Goal: Find specific page/section: Find specific page/section

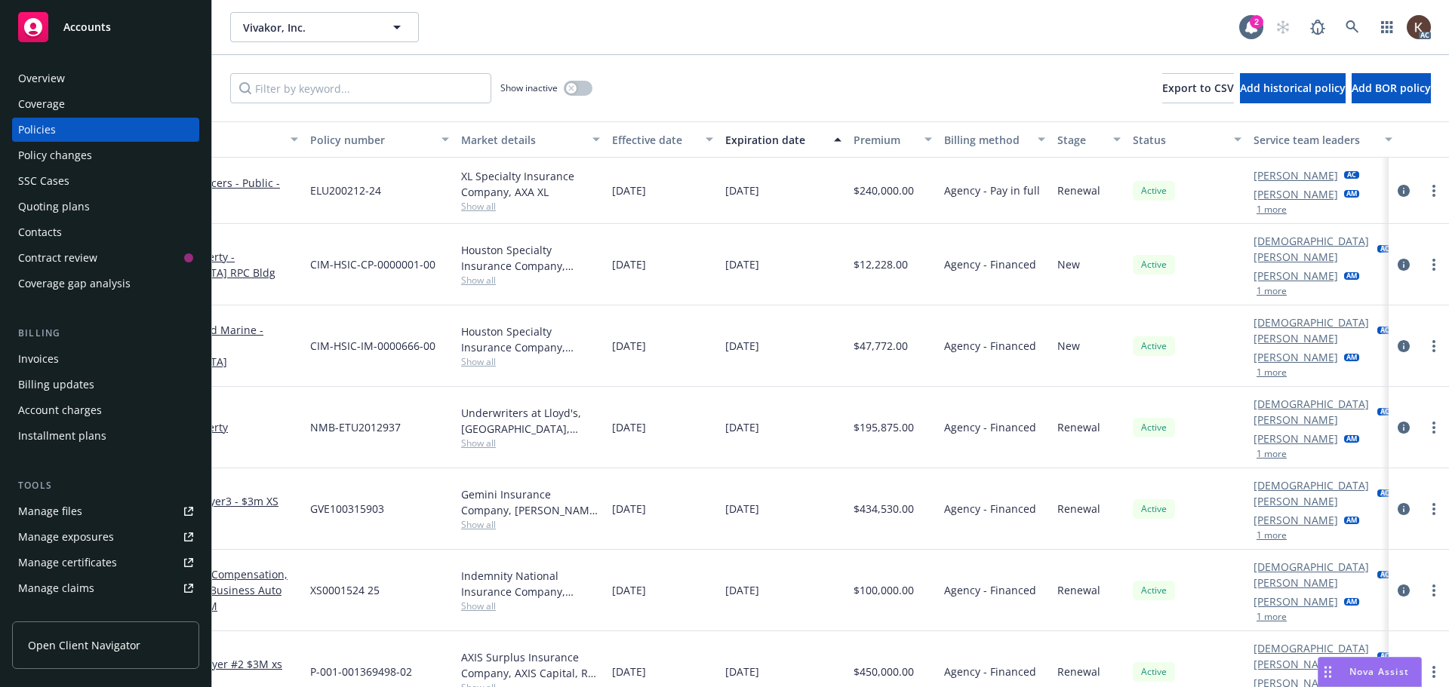
scroll to position [0, 231]
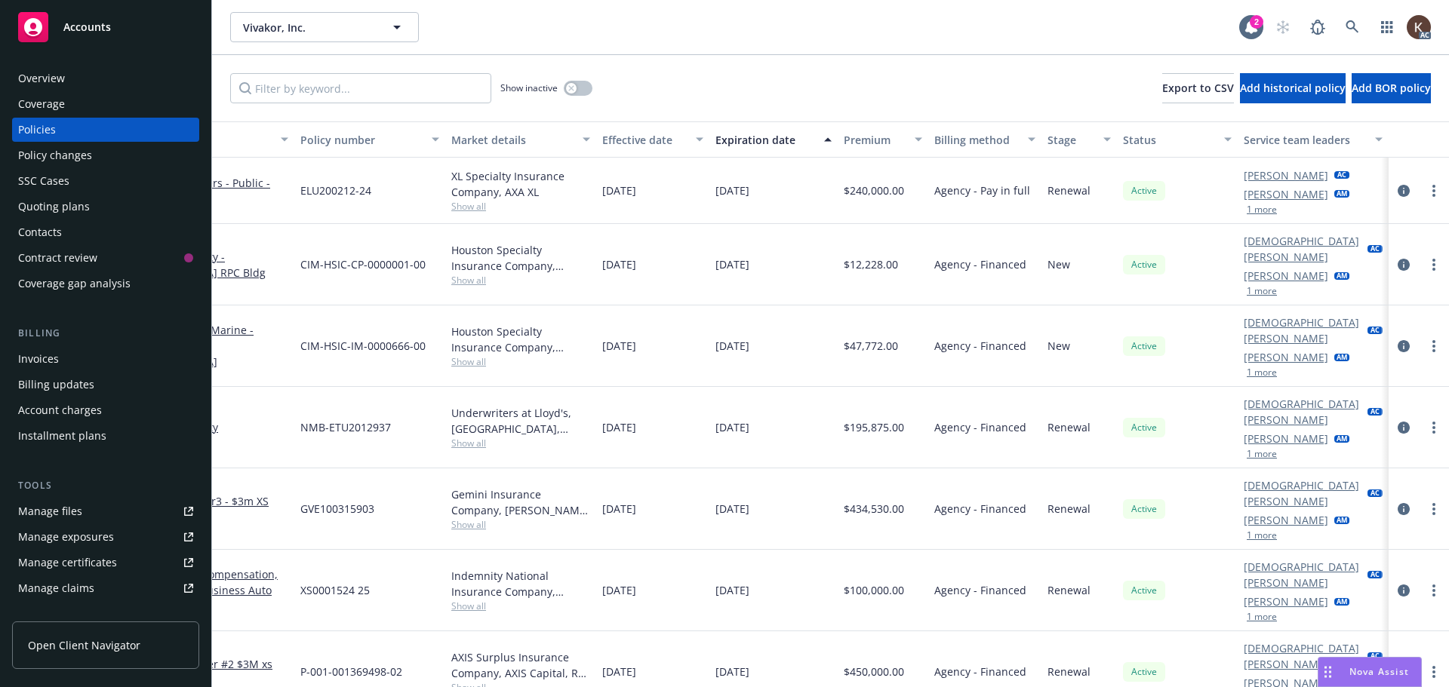
click at [1249, 214] on button "1 more" at bounding box center [1261, 209] width 30 height 9
